Goal: Information Seeking & Learning: Learn about a topic

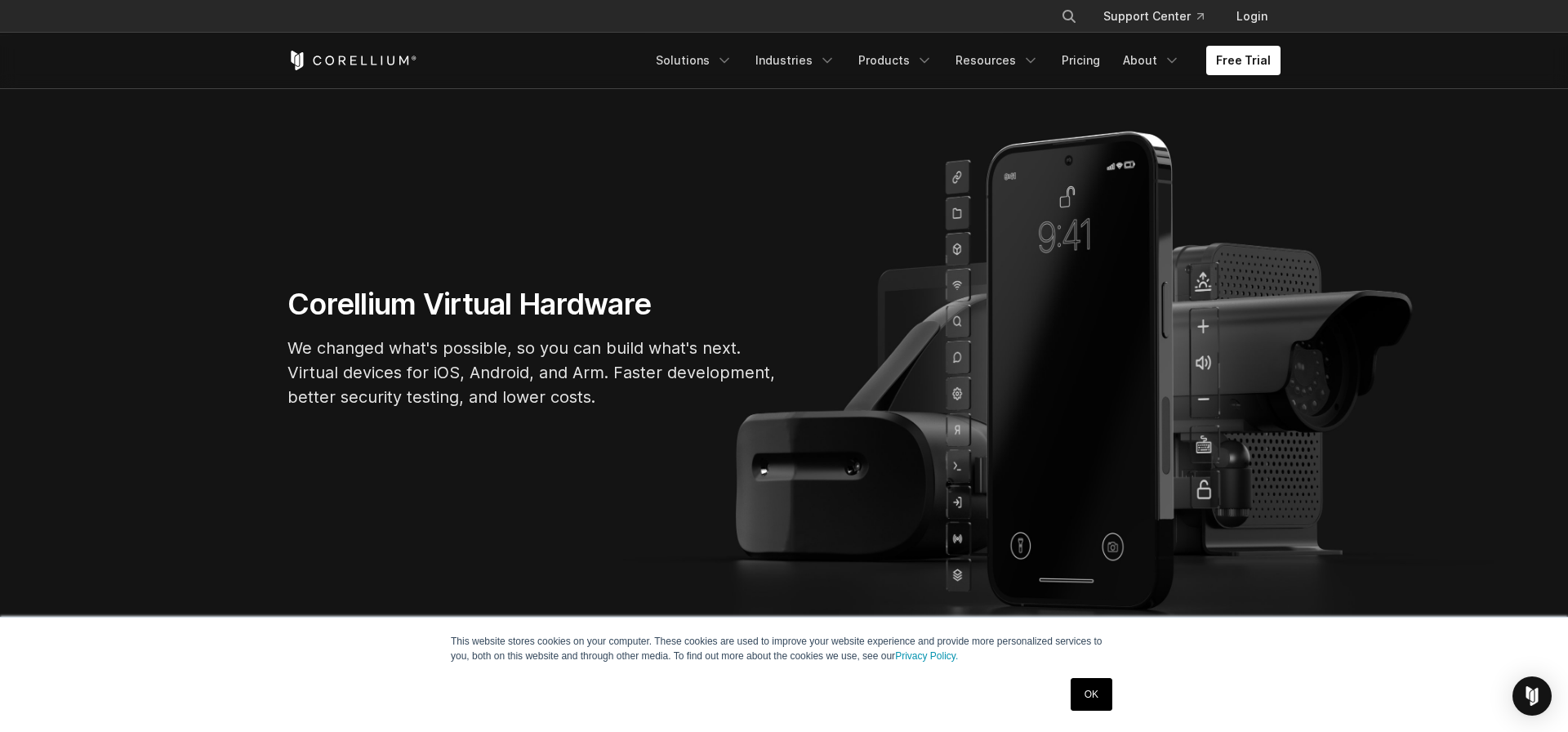
scroll to position [109, 0]
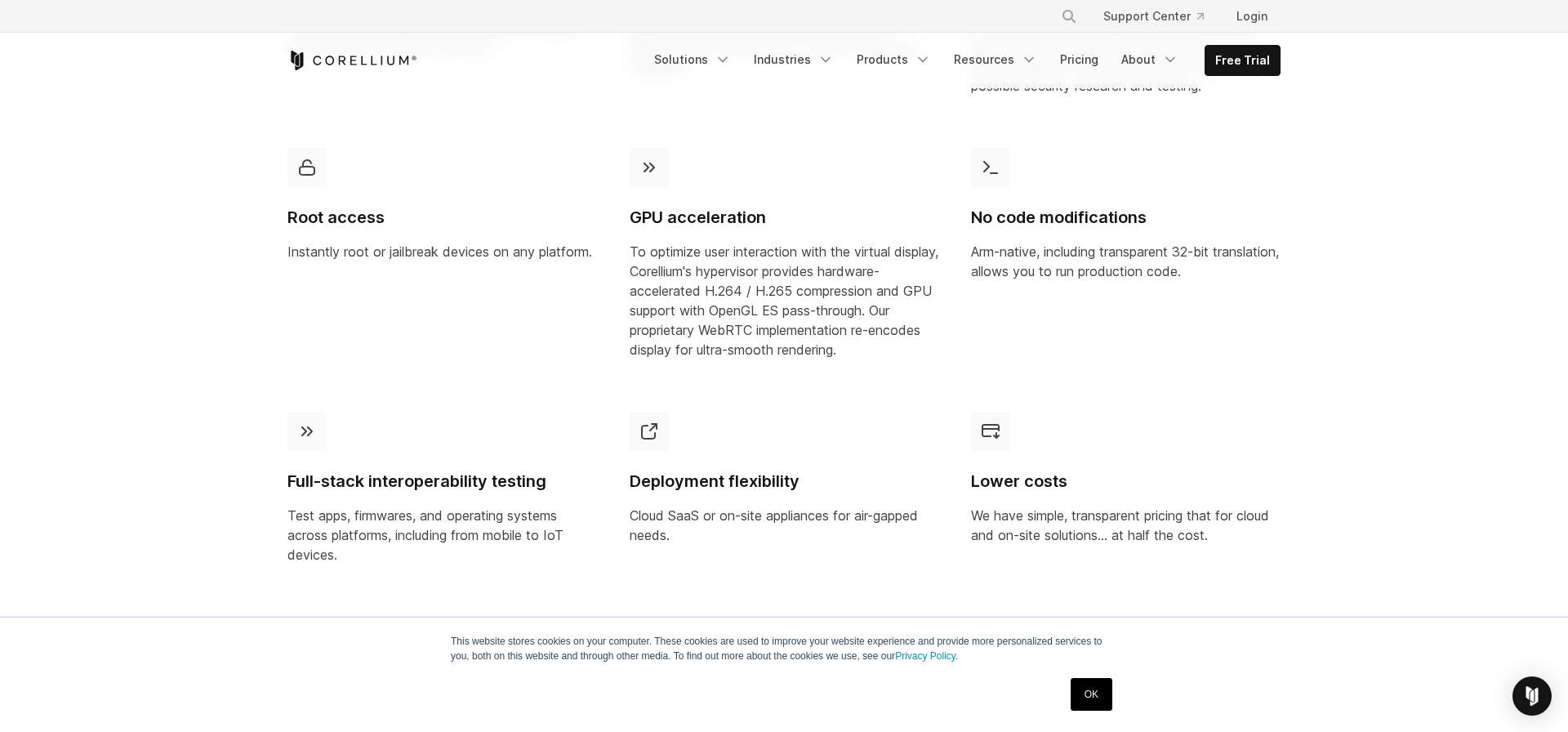
scroll to position [1109, 0]
click at [1433, 150] on section "Why switch to Corellium? Corellium’s virtualization technology changes everythi…" at bounding box center [784, 186] width 1568 height 989
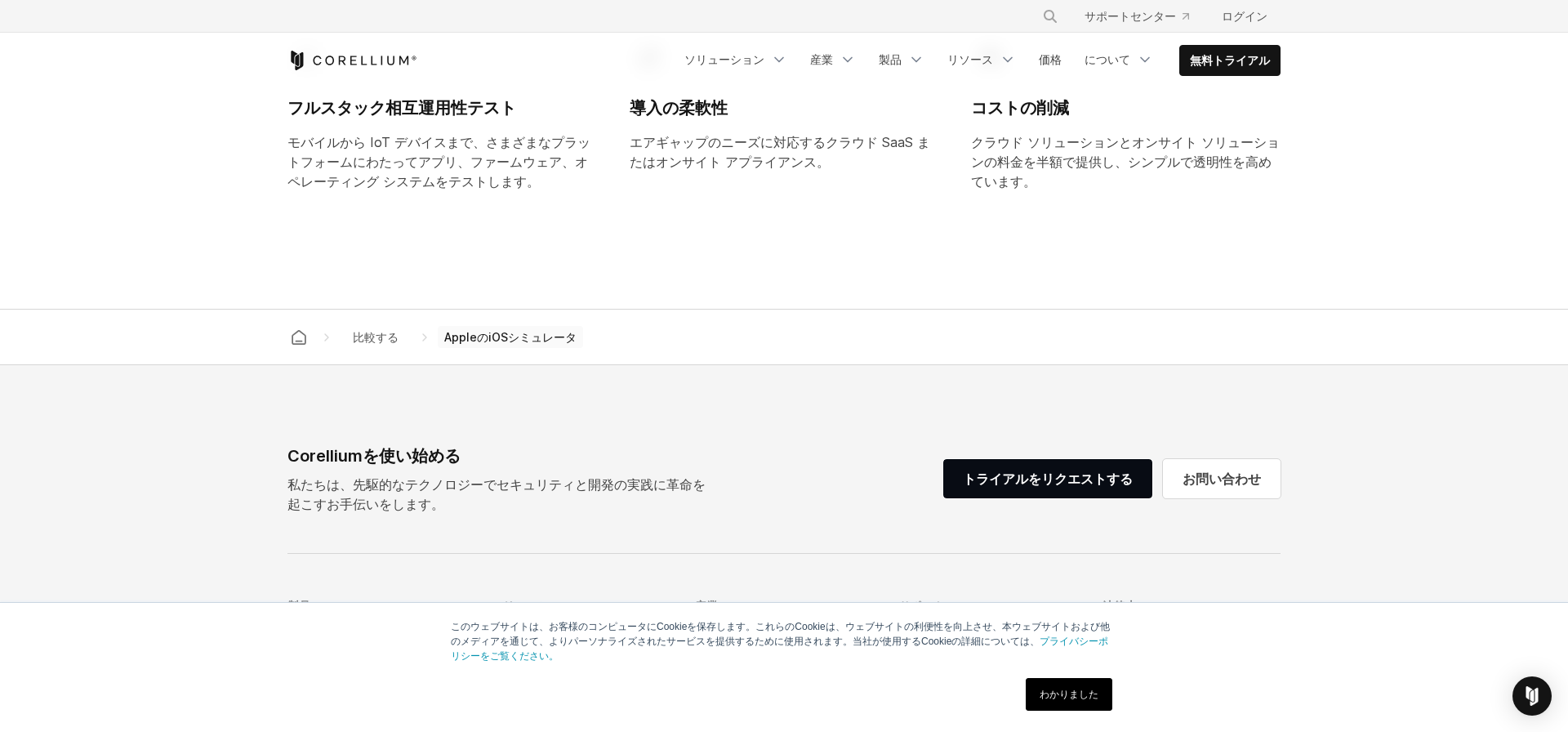
scroll to position [1574, 0]
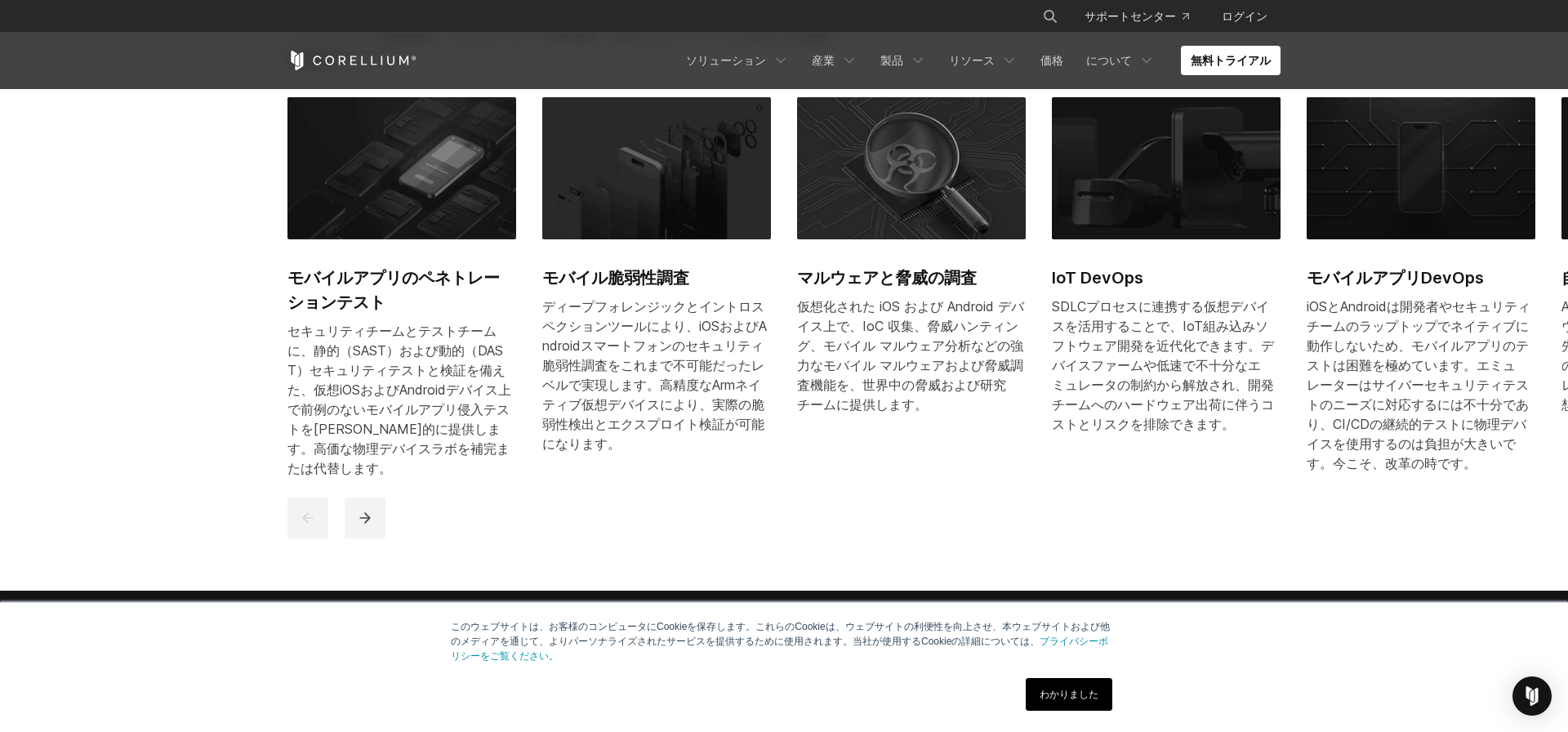
scroll to position [890, 0]
